Goal: Contribute content

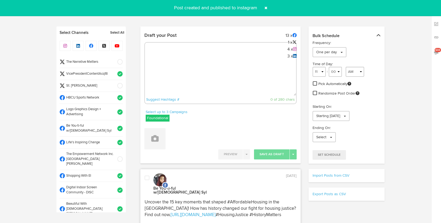
select select "27"
select select "PM"
select select "11"
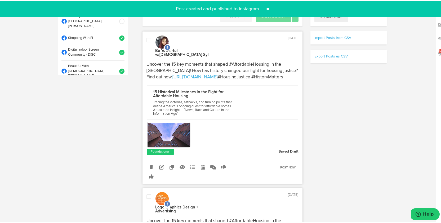
scroll to position [7, 0]
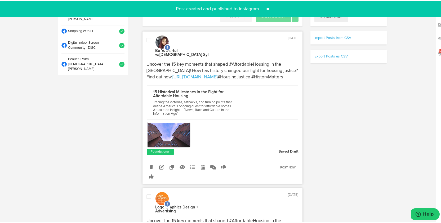
click at [264, 7] on span at bounding box center [268, 8] width 8 height 8
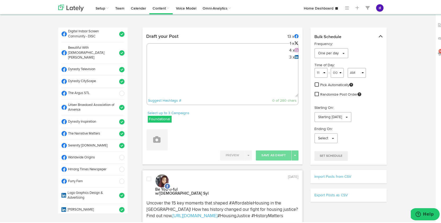
scroll to position [160, 0]
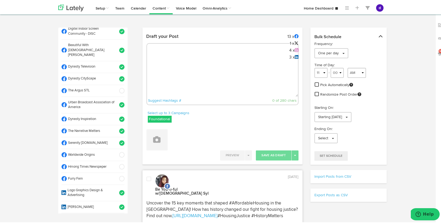
click at [117, 151] on span at bounding box center [120, 153] width 9 height 5
click at [206, 43] on div "Suggest Hashtags # 0 of 280 chars" at bounding box center [222, 73] width 152 height 62
click at [206, 55] on div "Suggest Hashtags # 0 of 280 chars" at bounding box center [222, 73] width 152 height 62
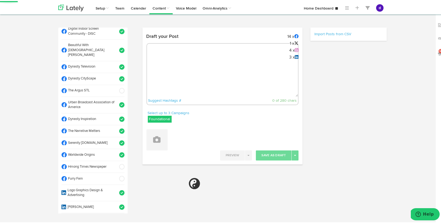
click at [206, 57] on div "Suggest Hashtags # 0 of 280 chars" at bounding box center [222, 73] width 152 height 62
select select "11"
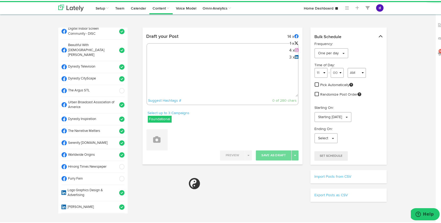
click at [203, 61] on textarea at bounding box center [222, 78] width 151 height 35
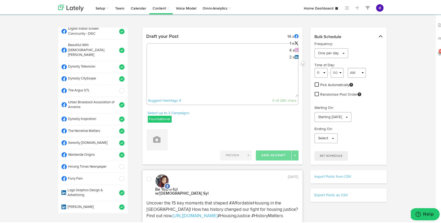
paste textarea "Attention Divine 9 Chapters! Looking for a fundraiser that actually works? The …"
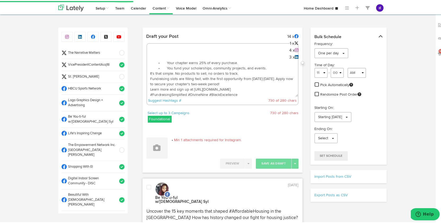
scroll to position [0, 0]
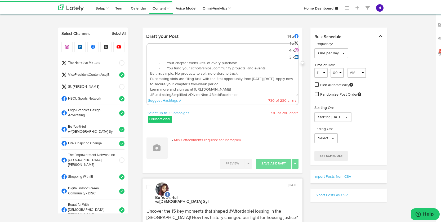
type textarea "Attention Divine 9 Chapters! Looking for a fundraiser that actually works? The …"
click at [117, 75] on span at bounding box center [120, 73] width 9 height 5
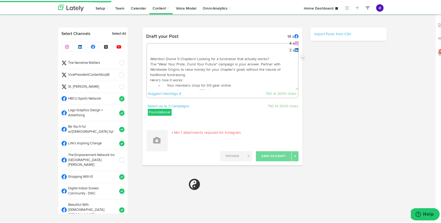
select select "11"
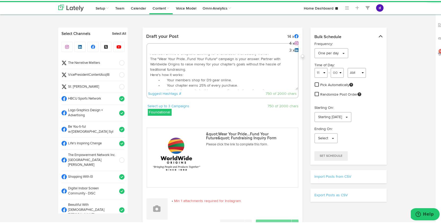
scroll to position [4, 0]
click at [153, 207] on icon at bounding box center [156, 207] width 7 height 7
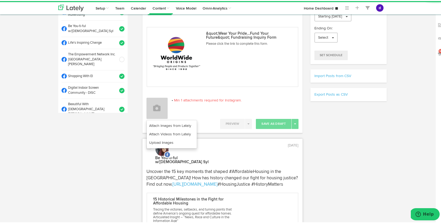
scroll to position [109, 0]
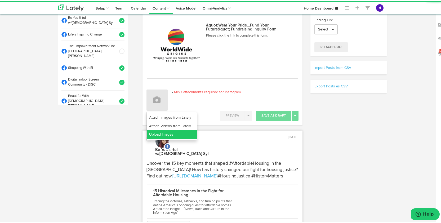
click at [167, 134] on link "Upload Images" at bounding box center [172, 133] width 50 height 8
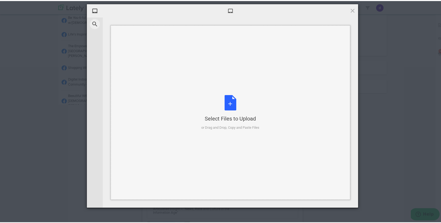
click at [224, 105] on div "Select Files to Upload or Drag and Drop, Copy and Paste Files" at bounding box center [230, 111] width 58 height 35
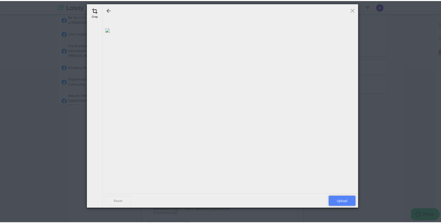
click at [346, 200] on span "Upload" at bounding box center [342, 200] width 27 height 10
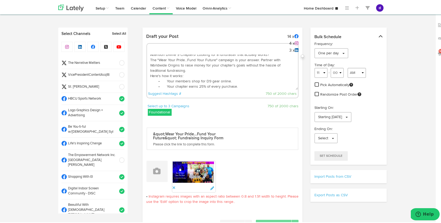
scroll to position [306, 0]
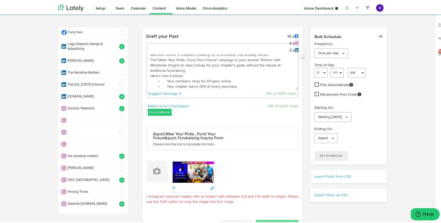
click at [116, 152] on span at bounding box center [120, 154] width 9 height 5
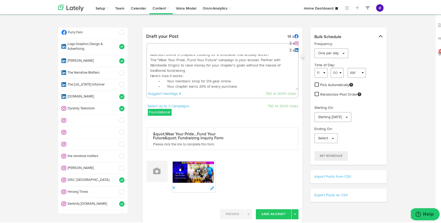
click at [116, 105] on span at bounding box center [120, 107] width 9 height 5
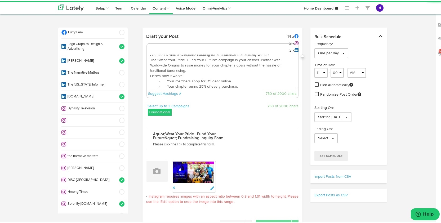
click at [116, 176] on span at bounding box center [120, 178] width 9 height 5
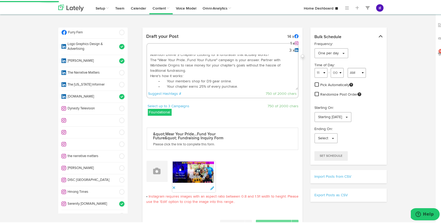
click at [116, 200] on span at bounding box center [120, 202] width 9 height 5
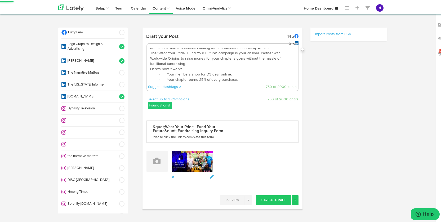
select select "11"
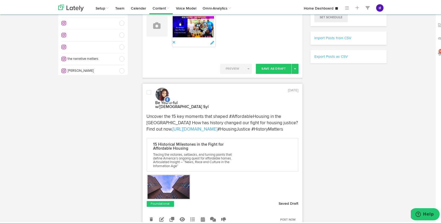
scroll to position [119, 0]
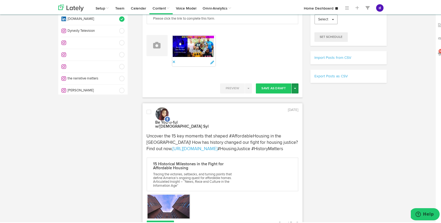
click at [292, 90] on button "Toggle Dropdown" at bounding box center [294, 87] width 7 height 10
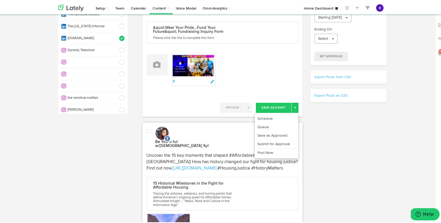
scroll to position [116, 0]
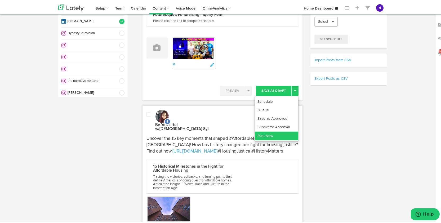
click at [278, 135] on link "Post Now" at bounding box center [276, 135] width 43 height 8
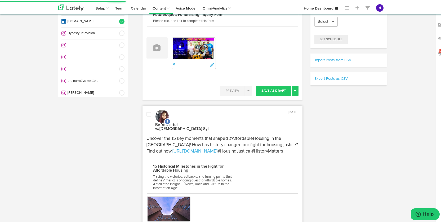
scroll to position [0, 0]
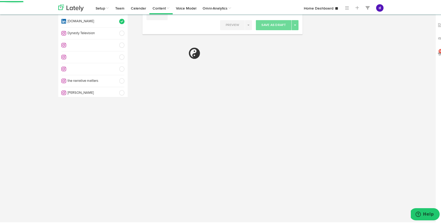
select select "11"
